Goal: Complete application form

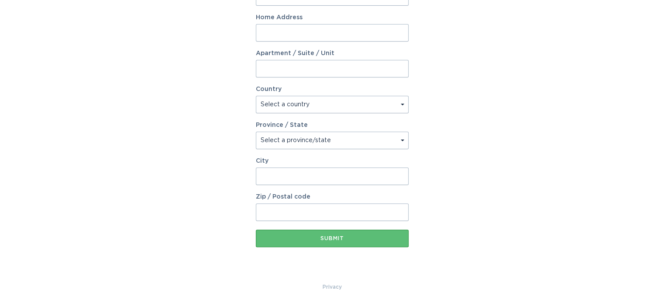
scroll to position [228, 0]
click at [574, 194] on div "Account Information To enrol in the savings program with your utility, please p…" at bounding box center [332, 40] width 664 height 483
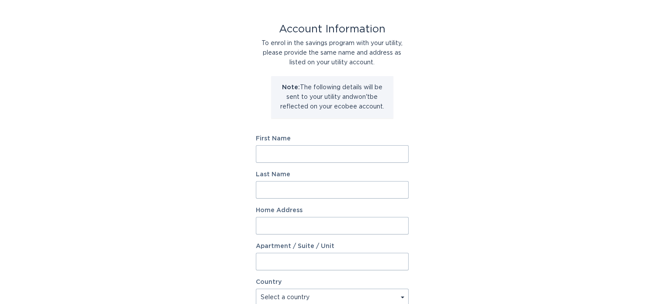
scroll to position [34, 0]
click at [372, 157] on input "First Name" at bounding box center [332, 153] width 153 height 17
type input "Carleen"
type input "j"
type input "Washington"
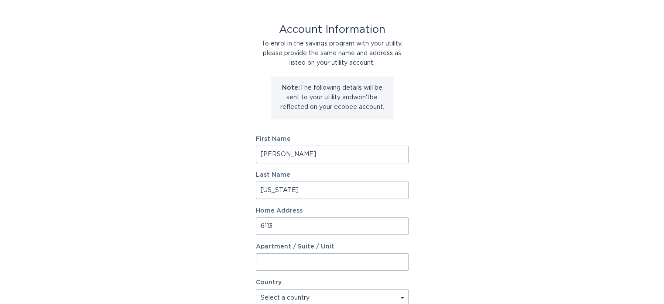
type input "6113 Pelican Dr"
type input "New Bern"
type input "28560"
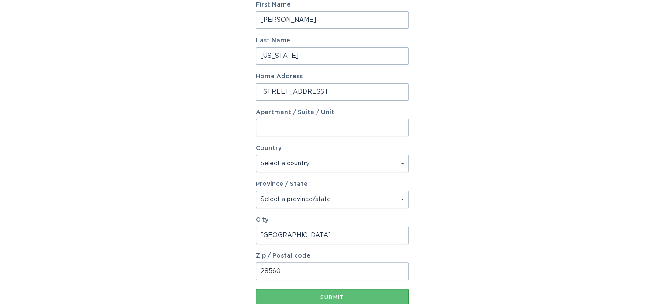
scroll to position [203, 0]
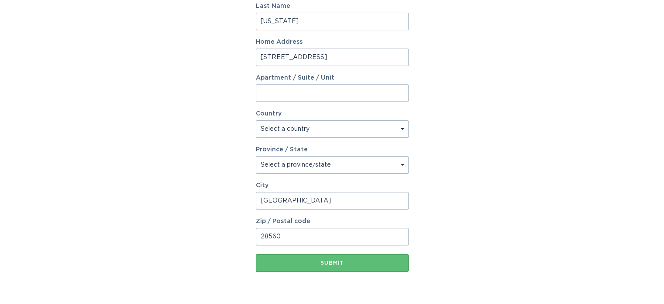
click at [394, 135] on select "Select a country Canada USA" at bounding box center [332, 128] width 153 height 17
select select "US"
click at [256, 120] on select "Select a country Canada USA" at bounding box center [332, 128] width 153 height 17
click at [399, 171] on select "Select a province/state Alabama Alaska American Samoa Arizona Arkansas Californ…" at bounding box center [332, 164] width 153 height 17
select select "NC"
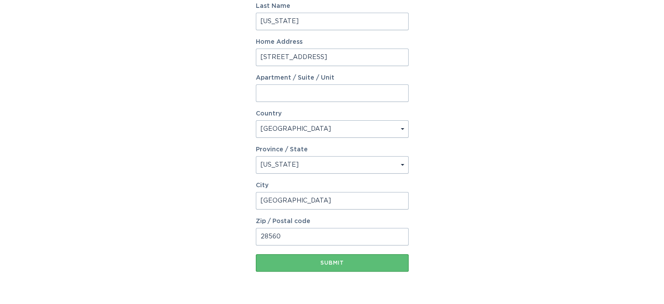
click at [256, 156] on select "Select a province/state Alabama Alaska American Samoa Arizona Arkansas Californ…" at bounding box center [332, 164] width 153 height 17
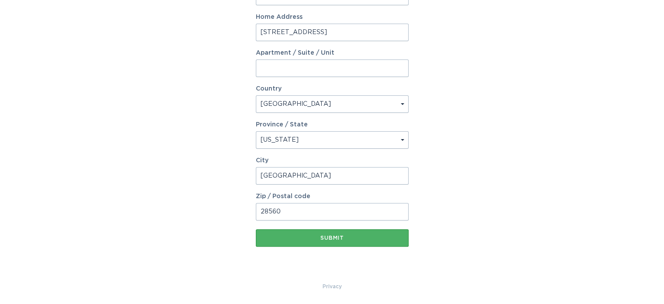
click at [337, 242] on button "Submit" at bounding box center [332, 237] width 153 height 17
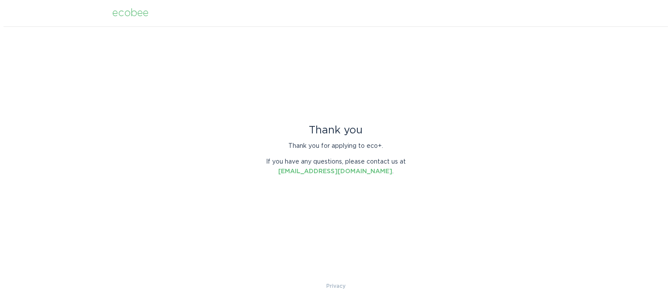
scroll to position [0, 0]
